Goal: Check status: Check status

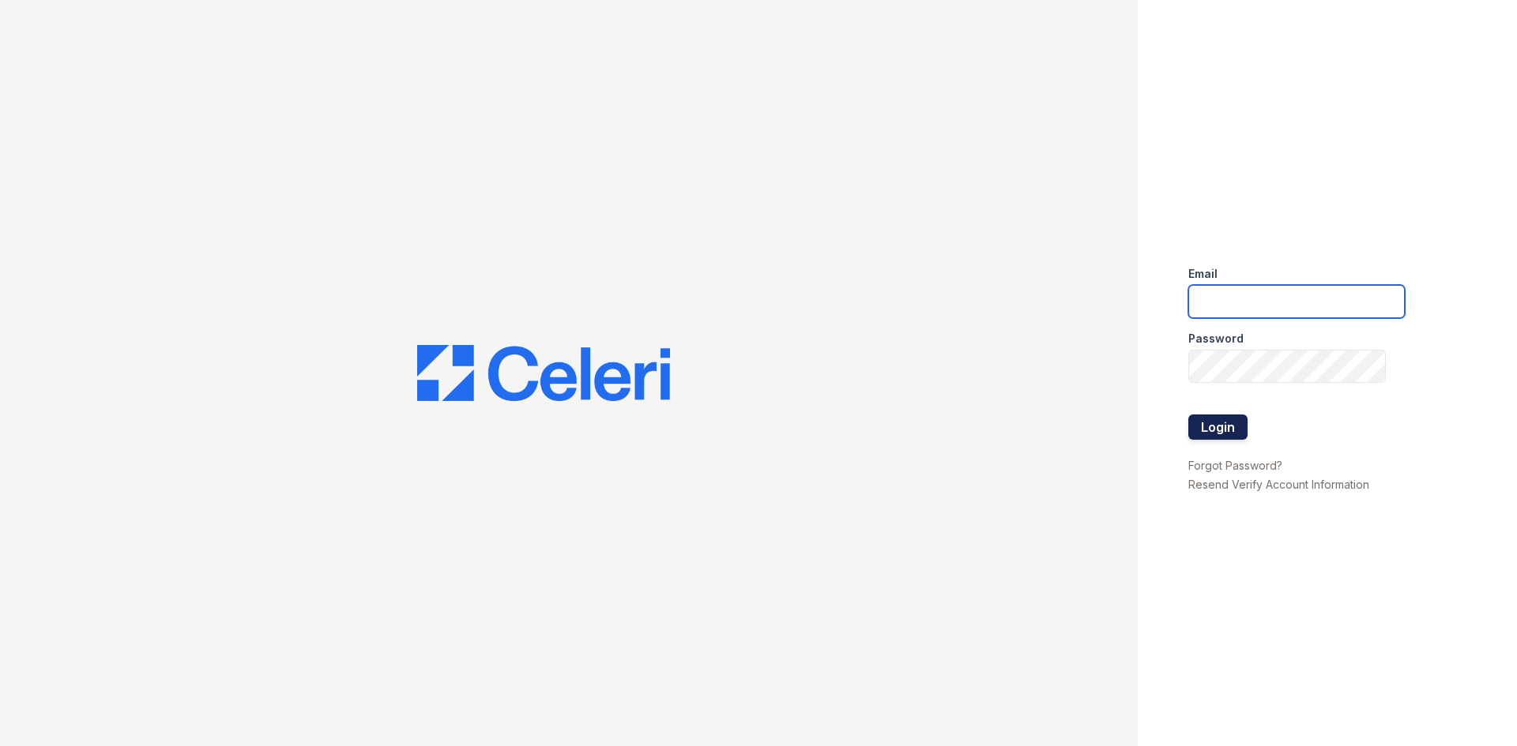
type input "arrivelex@trinity-pm.com"
click at [1235, 428] on button "Login" at bounding box center [1217, 427] width 59 height 25
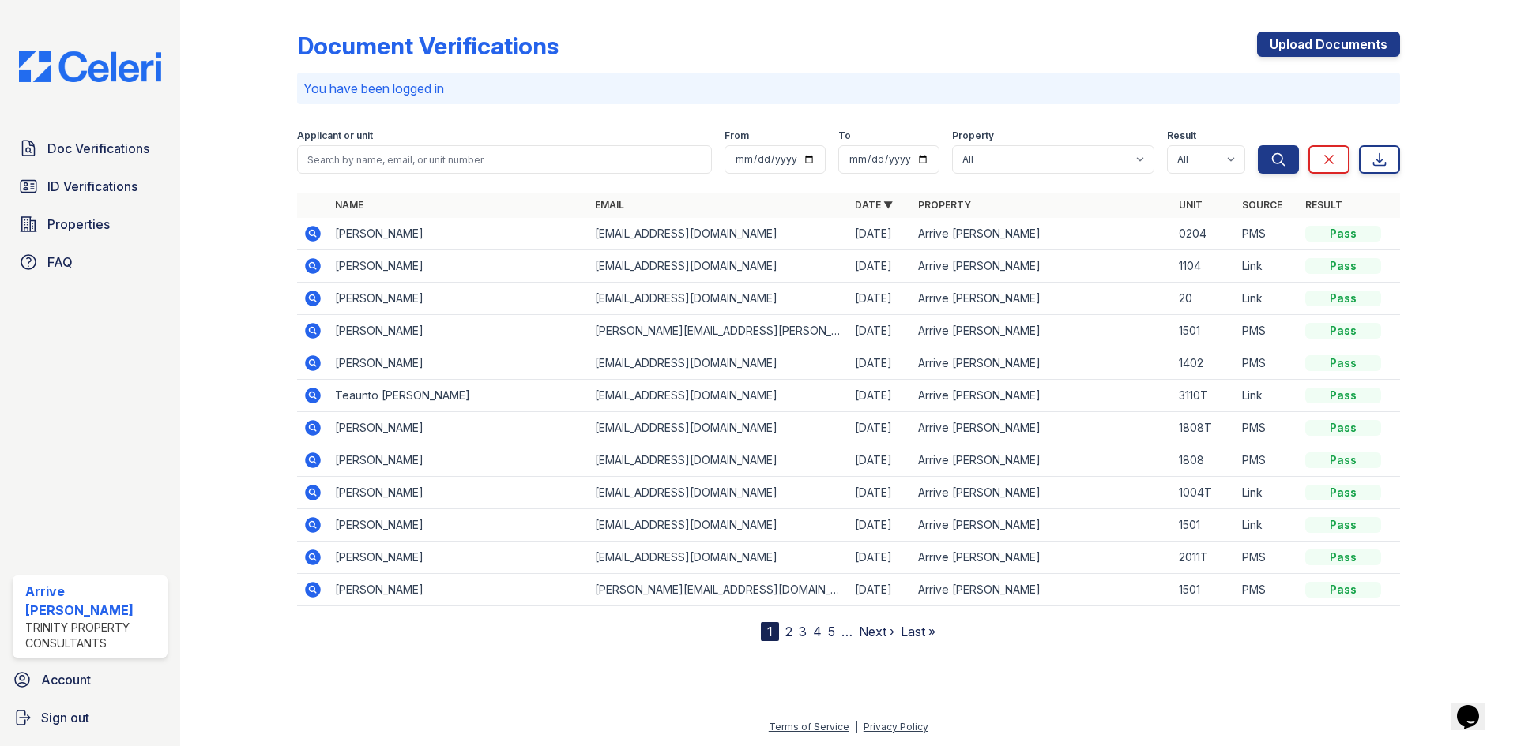
click at [314, 234] on icon at bounding box center [312, 233] width 4 height 4
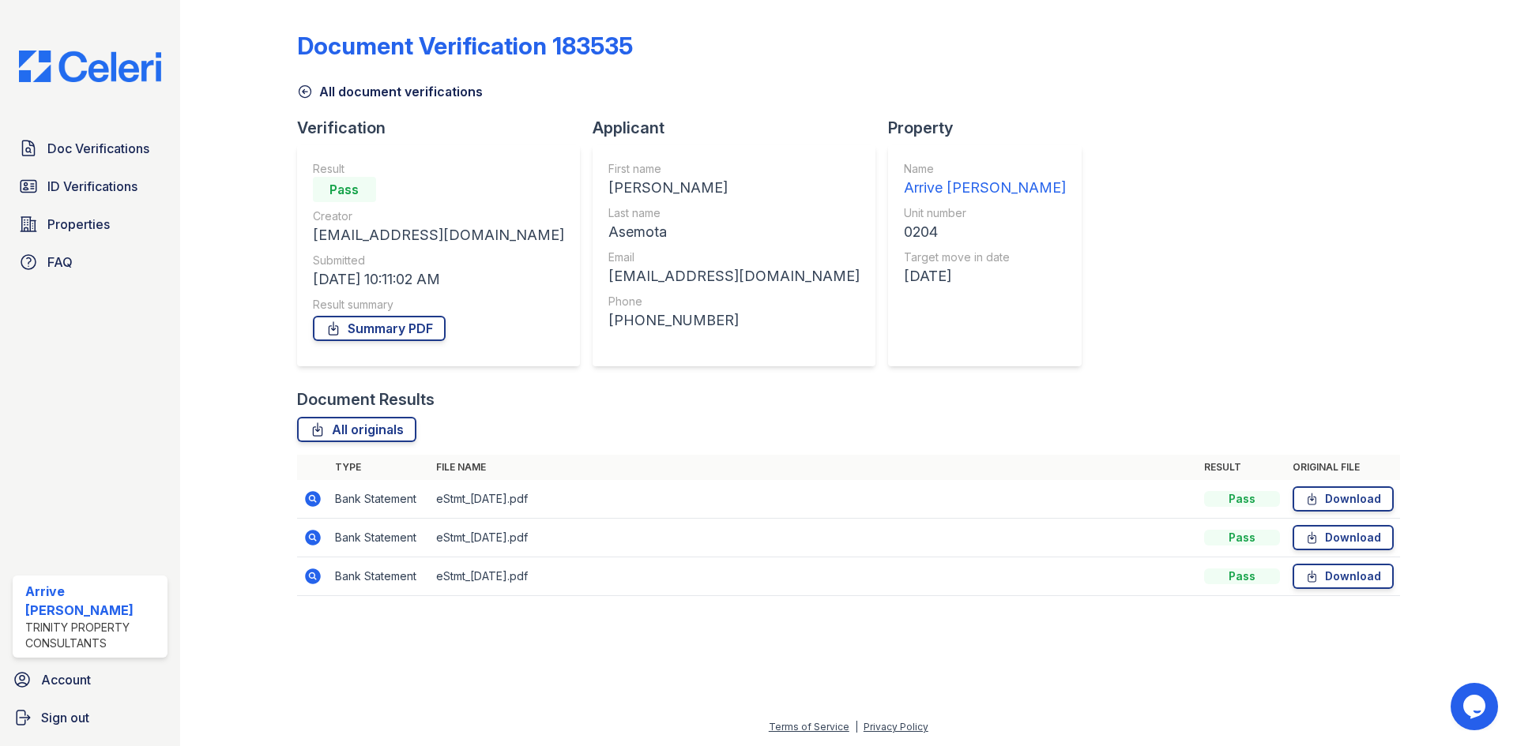
click at [323, 498] on td at bounding box center [313, 499] width 32 height 39
click at [322, 502] on td at bounding box center [313, 499] width 32 height 39
click at [313, 497] on icon at bounding box center [312, 498] width 4 height 4
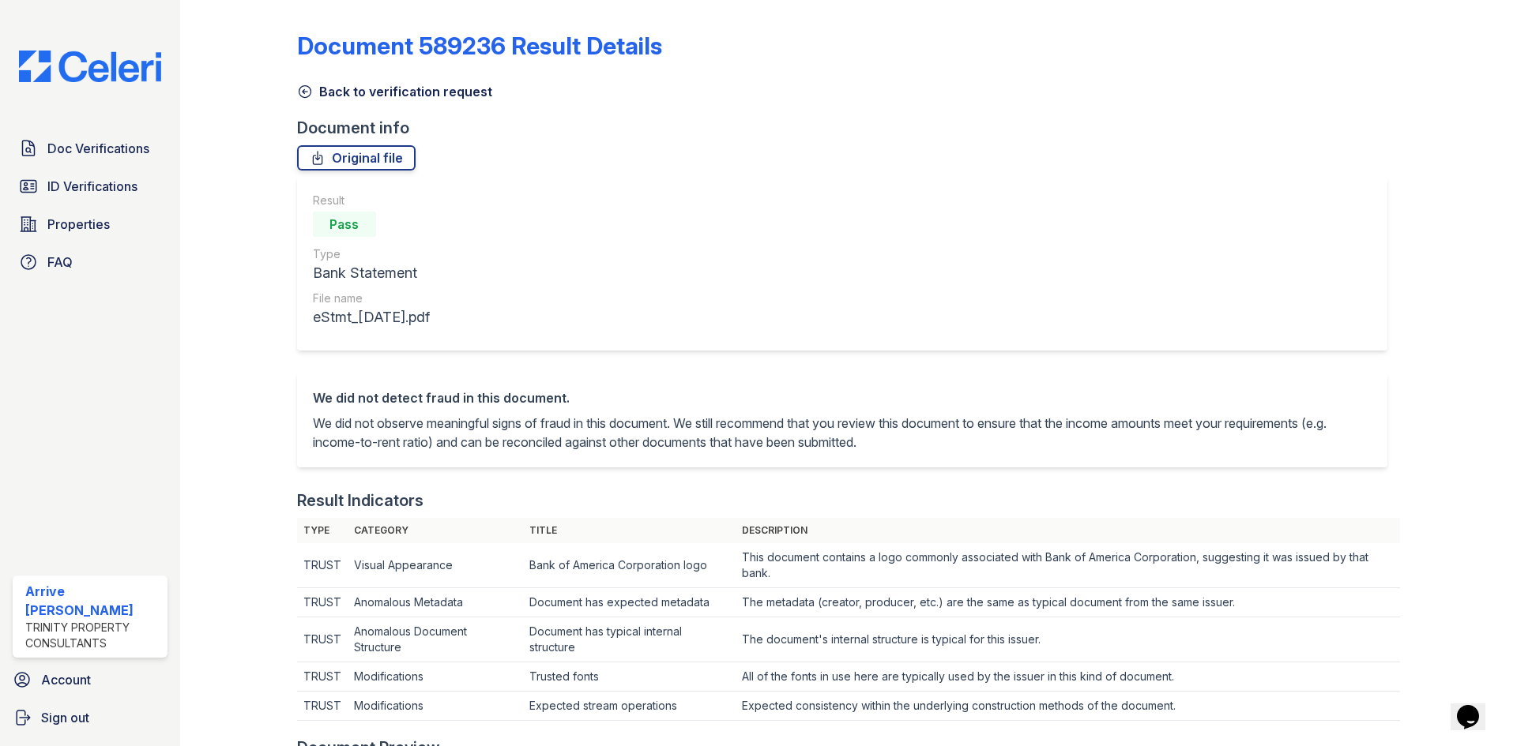
click at [306, 83] on link "Back to verification request" at bounding box center [394, 91] width 195 height 19
